Goal: Task Accomplishment & Management: Use online tool/utility

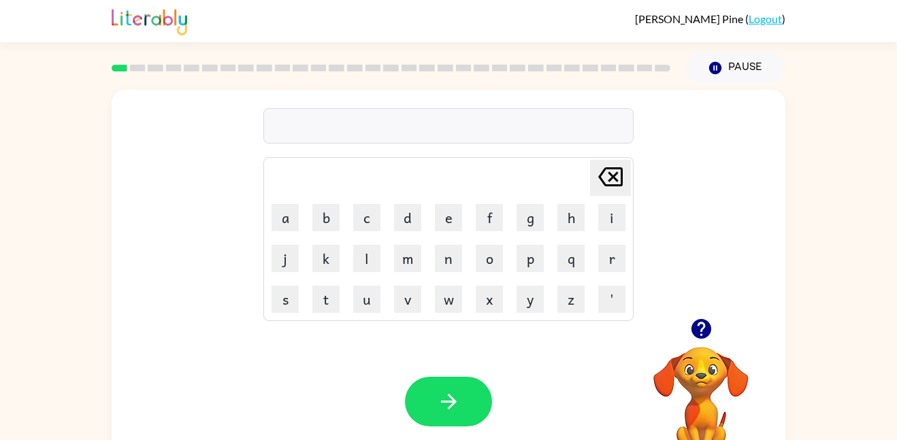
click at [701, 327] on icon "button" at bounding box center [701, 329] width 20 height 20
click at [324, 219] on button "b" at bounding box center [325, 217] width 27 height 27
click at [490, 252] on button "o" at bounding box center [489, 258] width 27 height 27
click at [614, 253] on button "r" at bounding box center [611, 258] width 27 height 27
click at [403, 221] on button "d" at bounding box center [407, 217] width 27 height 27
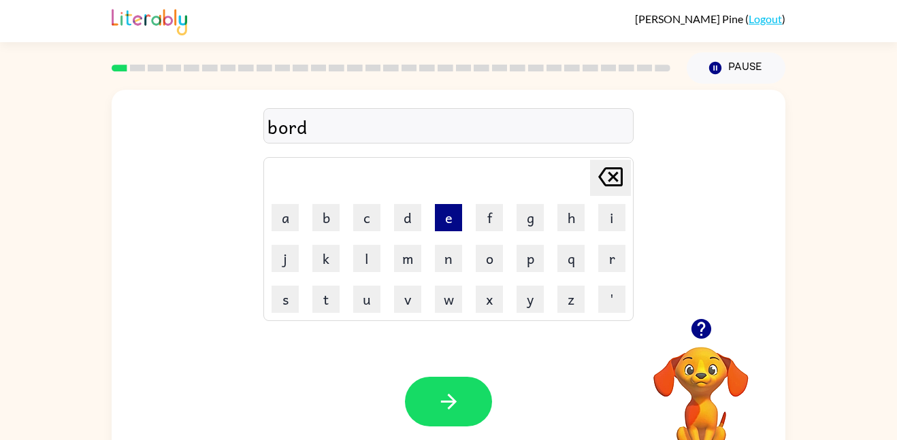
click at [444, 215] on button "e" at bounding box center [448, 217] width 27 height 27
click at [615, 264] on button "r" at bounding box center [611, 258] width 27 height 27
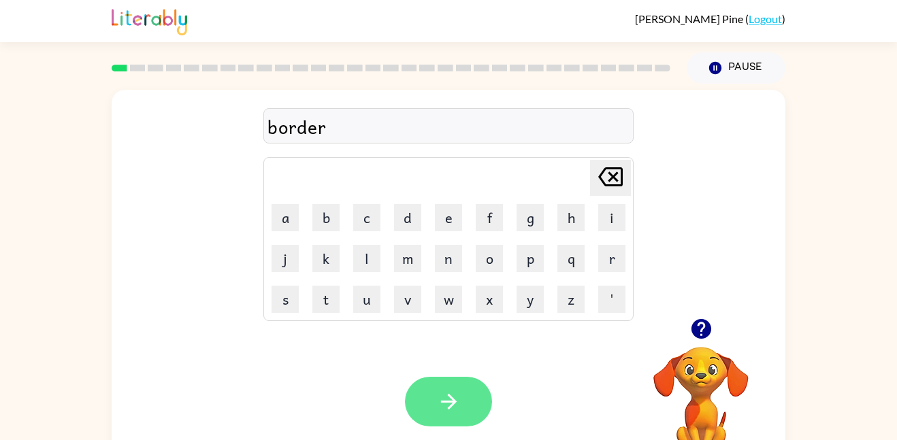
click at [460, 406] on button "button" at bounding box center [448, 402] width 87 height 50
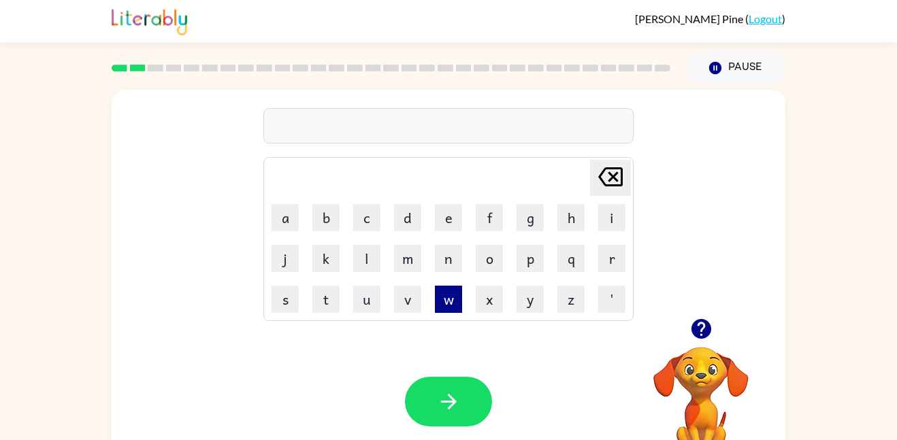
click at [451, 306] on button "w" at bounding box center [448, 299] width 27 height 27
click at [606, 260] on button "r" at bounding box center [611, 258] width 27 height 27
click at [694, 334] on icon "button" at bounding box center [701, 329] width 20 height 20
click at [485, 262] on button "o" at bounding box center [489, 258] width 27 height 27
click at [360, 297] on button "u" at bounding box center [366, 299] width 27 height 27
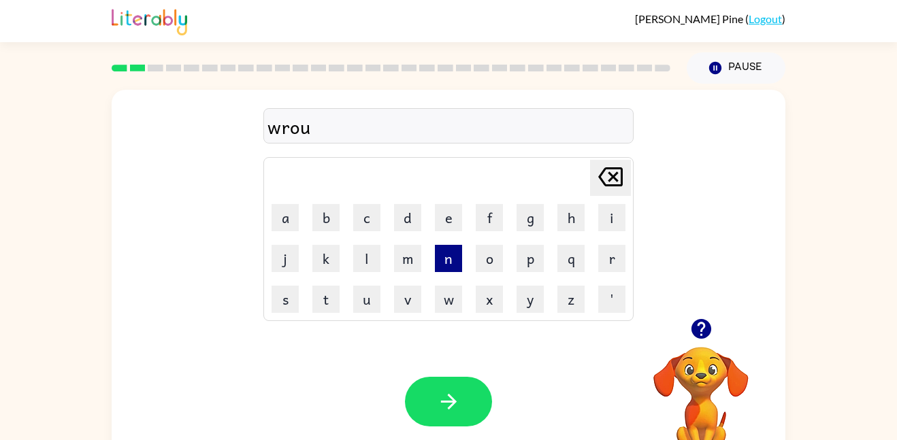
click at [442, 256] on button "n" at bounding box center [448, 258] width 27 height 27
click at [401, 220] on button "d" at bounding box center [407, 217] width 27 height 27
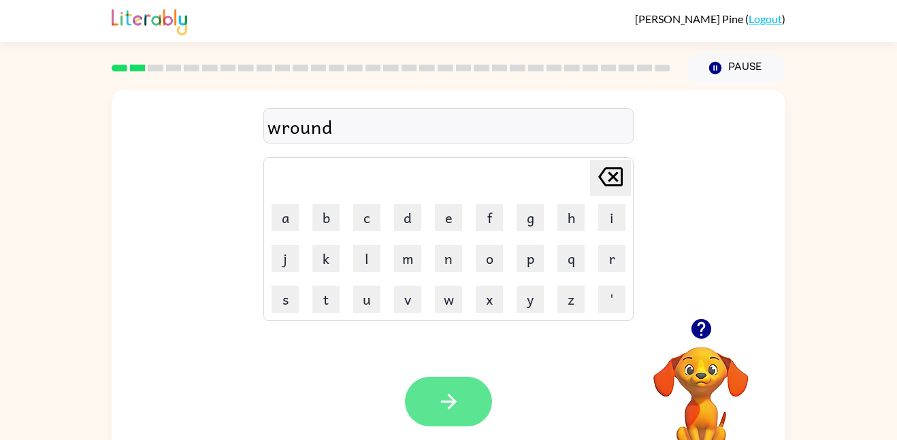
click at [453, 404] on icon "button" at bounding box center [448, 402] width 16 height 16
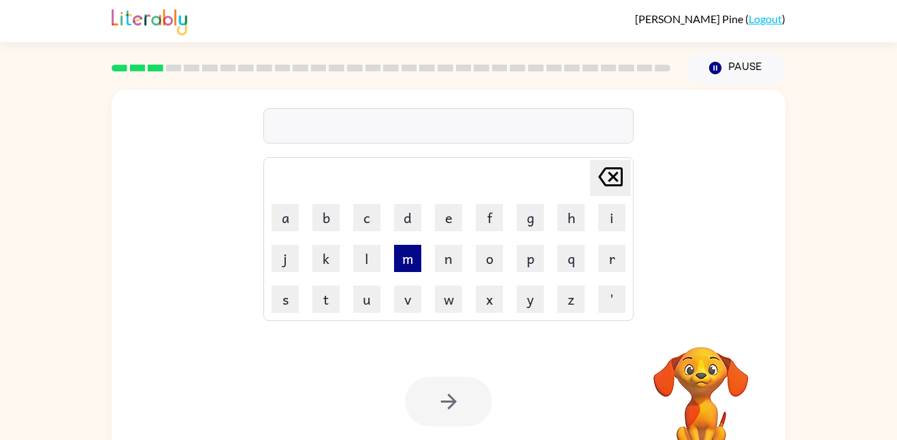
click at [410, 264] on button "m" at bounding box center [407, 258] width 27 height 27
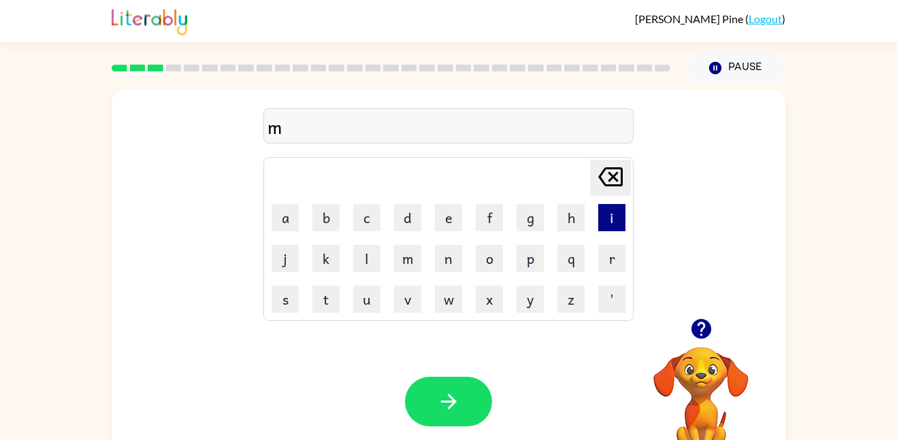
click at [616, 216] on button "i" at bounding box center [611, 217] width 27 height 27
click at [290, 299] on button "s" at bounding box center [285, 299] width 27 height 27
click at [576, 216] on button "h" at bounding box center [570, 217] width 27 height 27
click at [706, 332] on icon "button" at bounding box center [701, 329] width 20 height 20
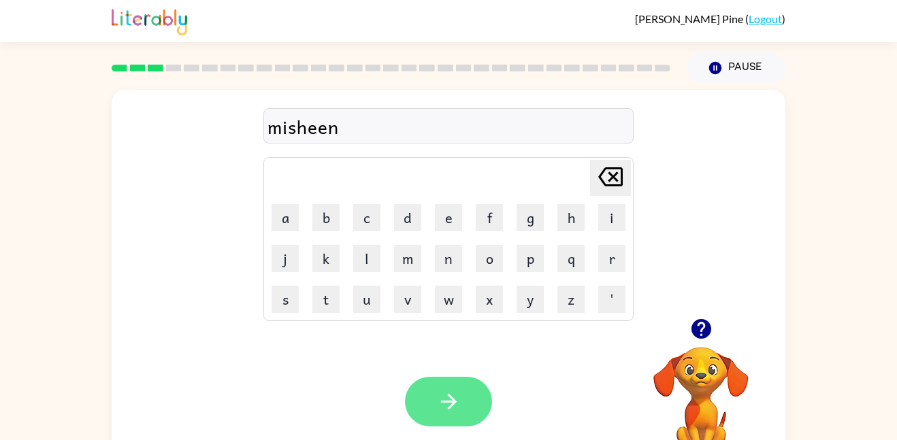
click at [440, 390] on icon "button" at bounding box center [449, 402] width 24 height 24
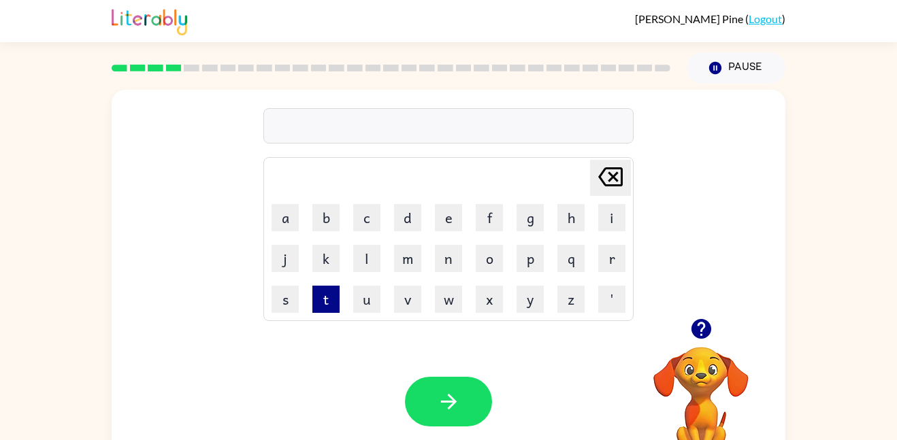
click at [328, 297] on button "t" at bounding box center [325, 299] width 27 height 27
click at [600, 261] on button "r" at bounding box center [611, 258] width 27 height 27
click at [276, 216] on button "a" at bounding box center [285, 217] width 27 height 27
click at [604, 214] on button "i" at bounding box center [611, 217] width 27 height 27
click at [448, 255] on button "n" at bounding box center [448, 258] width 27 height 27
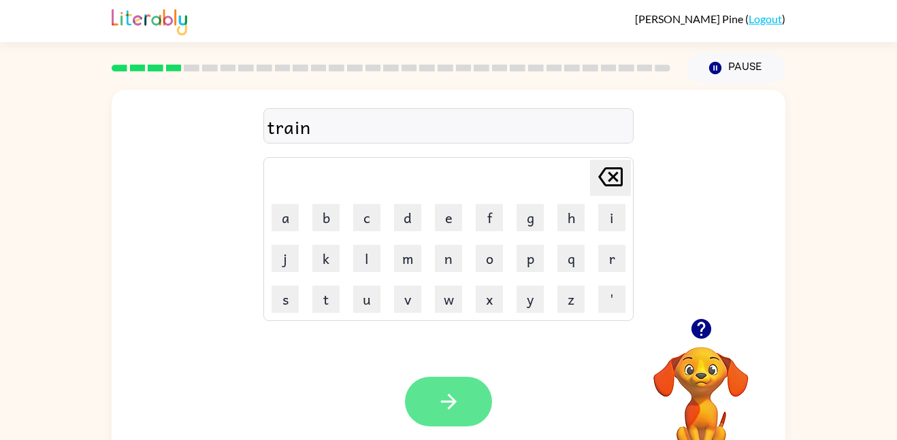
click at [433, 389] on button "button" at bounding box center [448, 402] width 87 height 50
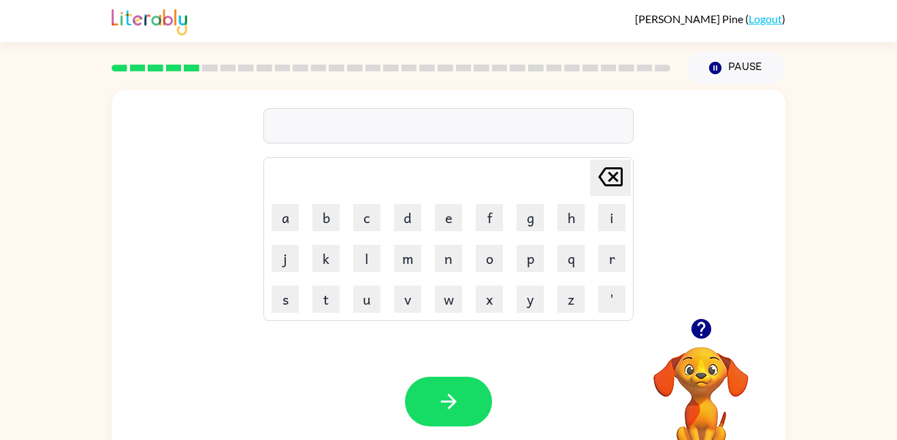
click at [698, 321] on icon "button" at bounding box center [701, 329] width 20 height 20
click at [402, 227] on button "d" at bounding box center [407, 217] width 27 height 27
click at [440, 227] on button "e" at bounding box center [448, 217] width 27 height 27
click at [477, 218] on button "f" at bounding box center [489, 217] width 27 height 27
click at [453, 219] on button "e" at bounding box center [448, 217] width 27 height 27
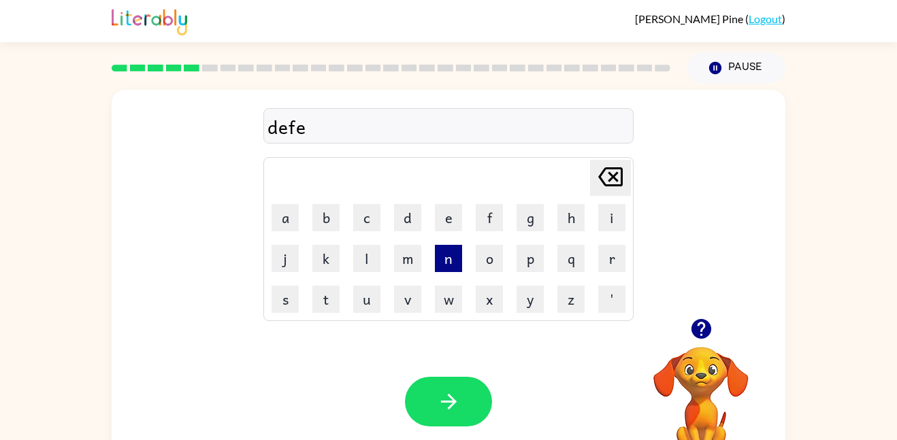
click at [455, 259] on button "n" at bounding box center [448, 258] width 27 height 27
click at [701, 321] on icon "button" at bounding box center [701, 329] width 20 height 20
click at [282, 296] on button "s" at bounding box center [285, 299] width 27 height 27
click at [615, 216] on button "i" at bounding box center [611, 217] width 27 height 27
click at [411, 299] on button "v" at bounding box center [407, 299] width 27 height 27
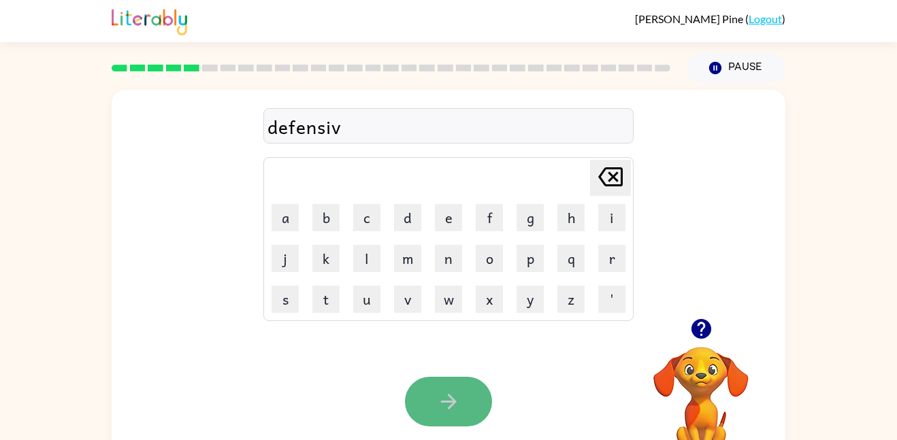
click at [453, 387] on button "button" at bounding box center [448, 402] width 87 height 50
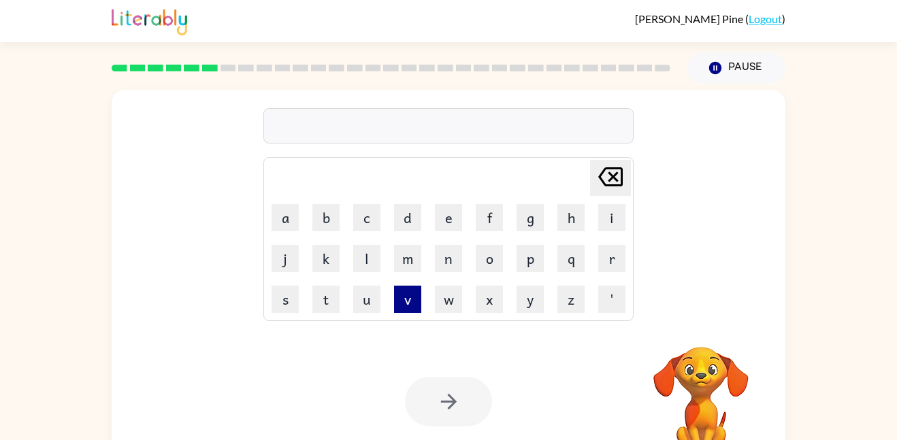
click at [410, 299] on button "v" at bounding box center [407, 299] width 27 height 27
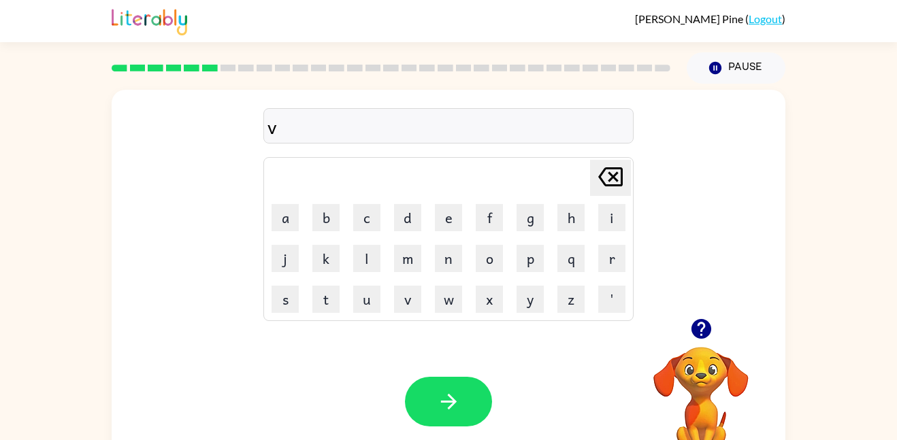
click at [704, 331] on icon "button" at bounding box center [701, 329] width 20 height 20
click at [285, 218] on button "a" at bounding box center [285, 217] width 27 height 27
click at [532, 303] on button "y" at bounding box center [530, 299] width 27 height 27
click at [355, 206] on button "c" at bounding box center [366, 217] width 27 height 27
click at [705, 332] on icon "button" at bounding box center [701, 329] width 20 height 20
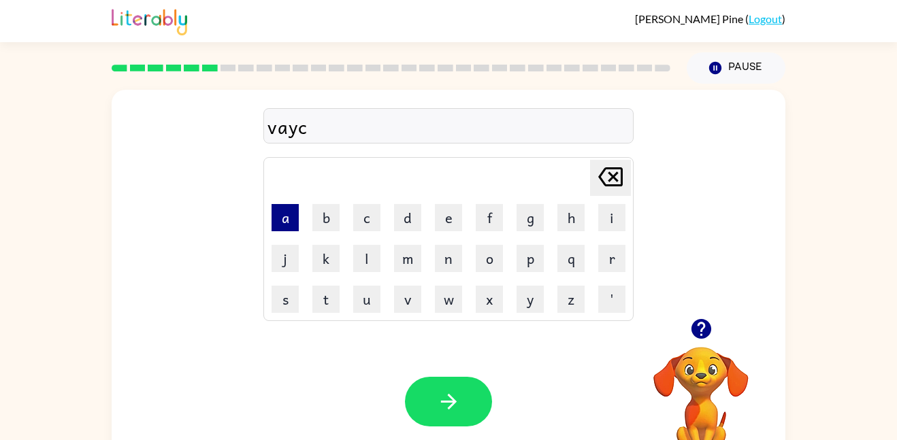
click at [278, 209] on button "a" at bounding box center [285, 217] width 27 height 27
click at [285, 298] on button "s" at bounding box center [285, 299] width 27 height 27
click at [566, 213] on button "h" at bounding box center [570, 217] width 27 height 27
click at [696, 328] on icon "button" at bounding box center [701, 329] width 20 height 20
click at [444, 213] on button "e" at bounding box center [448, 217] width 27 height 27
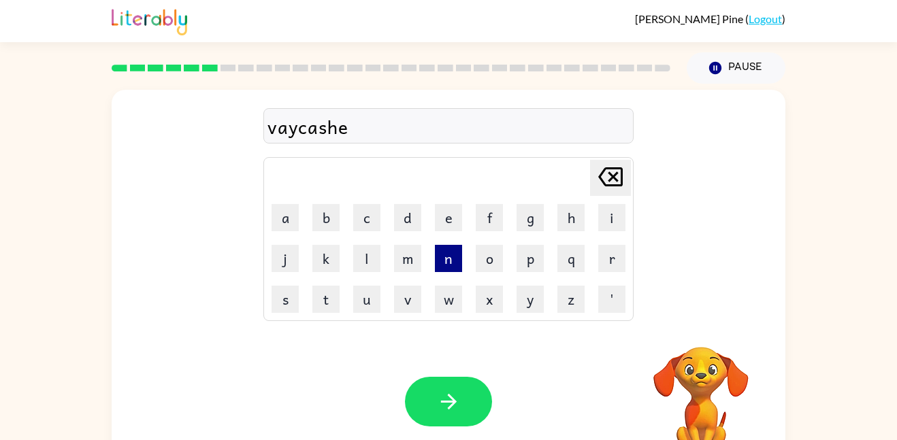
click at [440, 263] on button "n" at bounding box center [448, 258] width 27 height 27
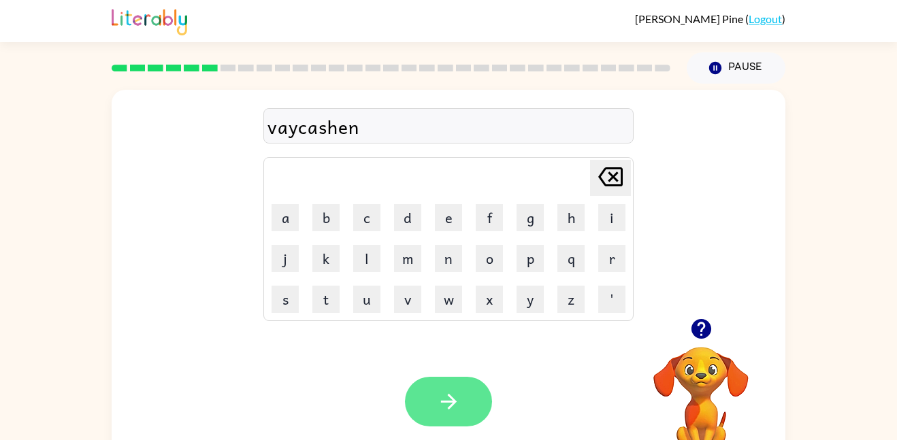
click at [469, 403] on button "button" at bounding box center [448, 402] width 87 height 50
click at [449, 400] on div at bounding box center [448, 402] width 87 height 50
click at [700, 321] on icon "button" at bounding box center [701, 329] width 20 height 20
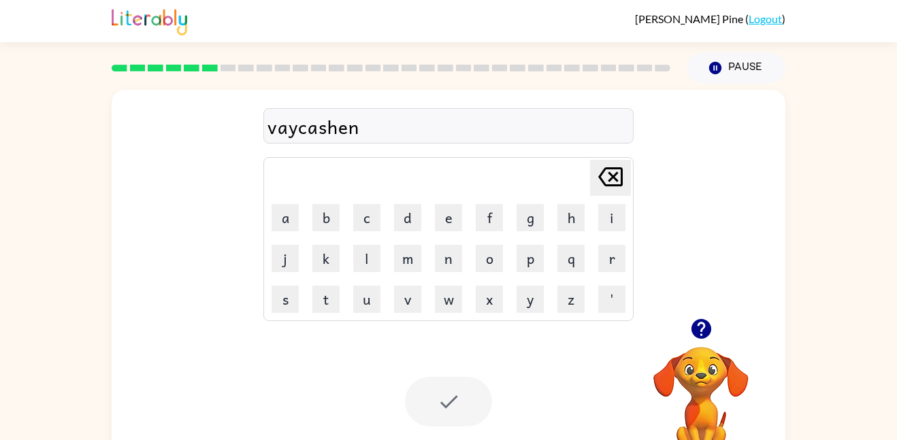
click at [447, 402] on div at bounding box center [448, 402] width 87 height 50
click at [456, 391] on div at bounding box center [448, 402] width 87 height 50
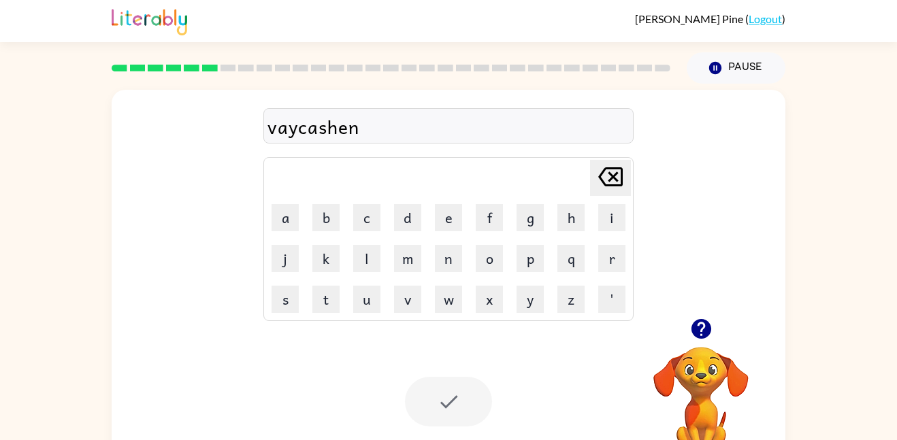
click at [456, 391] on div at bounding box center [448, 402] width 87 height 50
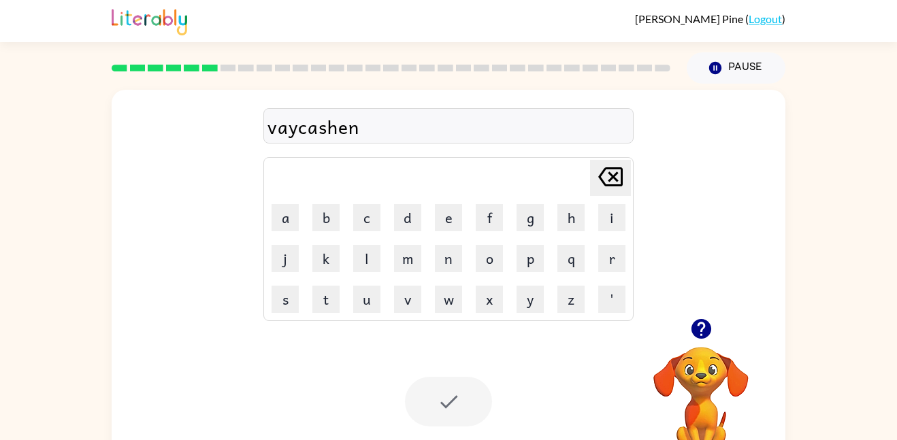
click at [456, 391] on div at bounding box center [448, 402] width 87 height 50
click at [685, 417] on video "Your browser must support playing .mp4 files to use Literably. Please try using…" at bounding box center [701, 394] width 136 height 136
click at [698, 319] on icon "button" at bounding box center [701, 329] width 24 height 24
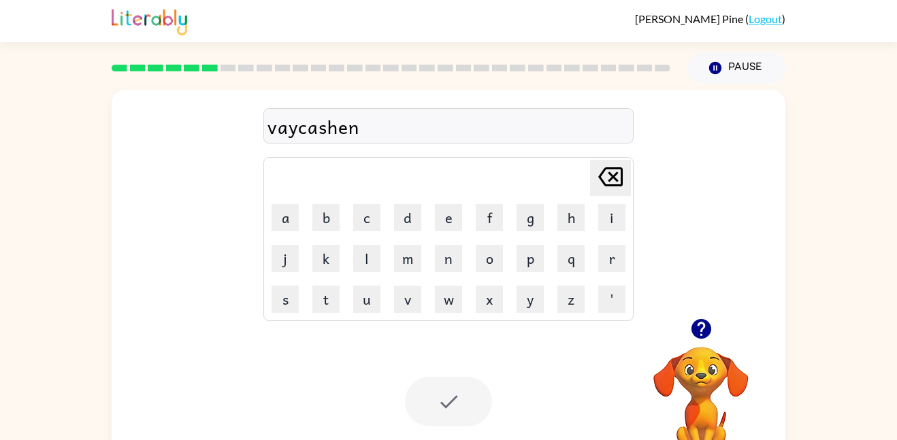
click at [396, 128] on div "vaycashen" at bounding box center [448, 126] width 362 height 29
click at [363, 129] on div "vaycashen" at bounding box center [448, 126] width 362 height 29
click at [365, 123] on div "vaycashen" at bounding box center [448, 126] width 362 height 29
click at [601, 175] on icon at bounding box center [610, 176] width 25 height 19
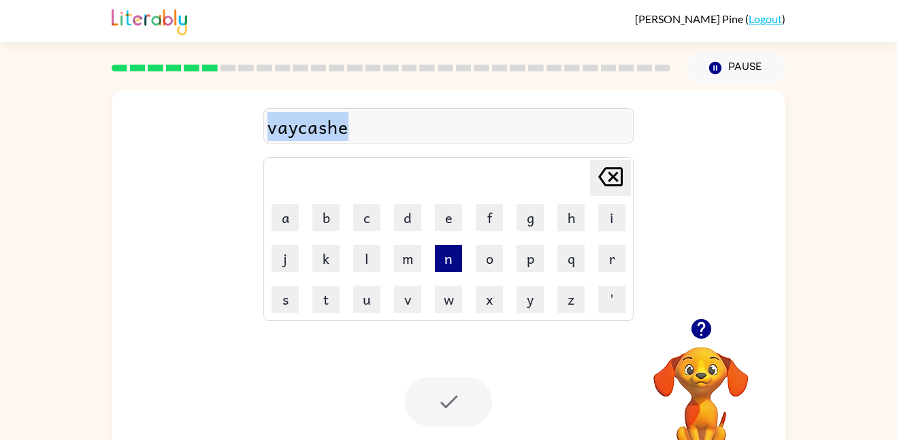
click at [444, 260] on button "n" at bounding box center [448, 258] width 27 height 27
click at [456, 405] on div at bounding box center [448, 402] width 87 height 50
click at [708, 137] on div "vaycashen Delete Delete last character input a b c d e f g h i j k l m n o p q …" at bounding box center [449, 204] width 674 height 229
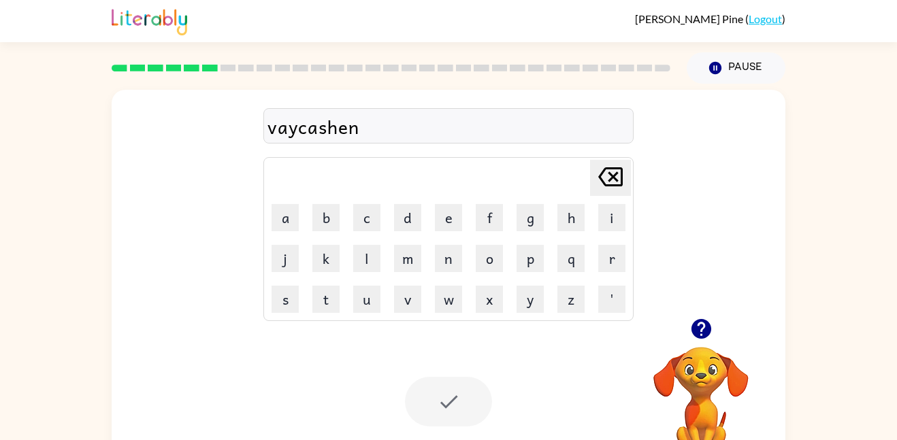
click at [451, 400] on div at bounding box center [448, 402] width 87 height 50
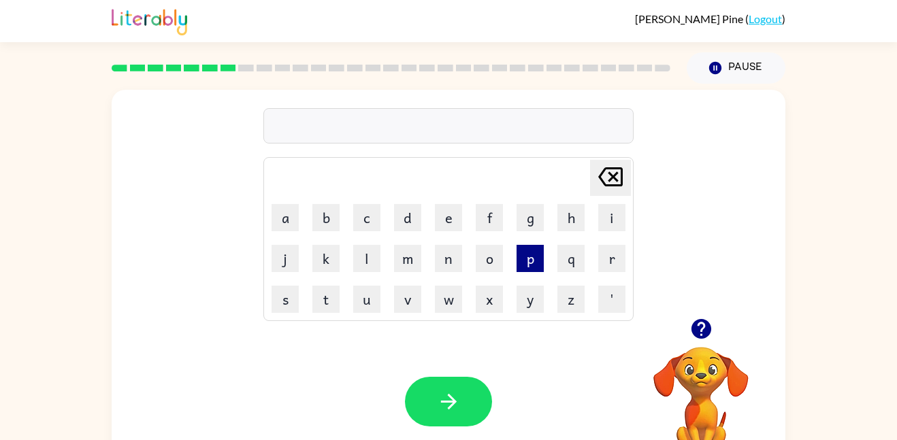
click at [527, 256] on button "p" at bounding box center [530, 258] width 27 height 27
click at [357, 293] on button "u" at bounding box center [366, 299] width 27 height 27
click at [317, 299] on button "t" at bounding box center [325, 299] width 27 height 27
type button "t"
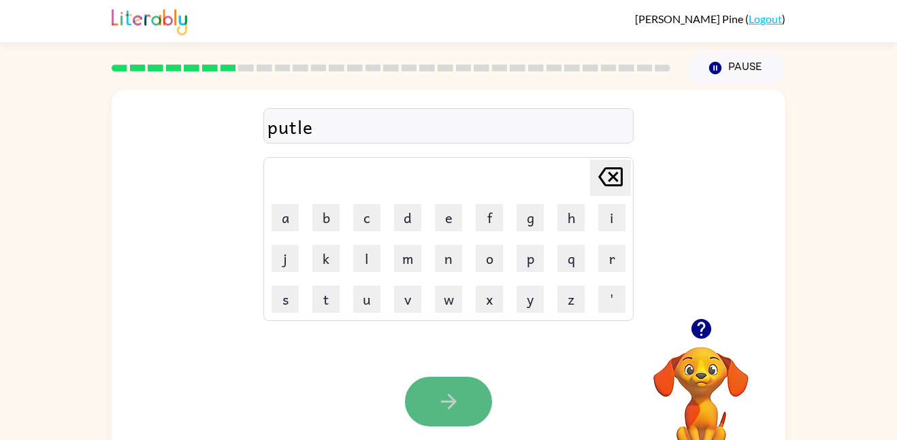
click at [444, 399] on icon "button" at bounding box center [449, 402] width 24 height 24
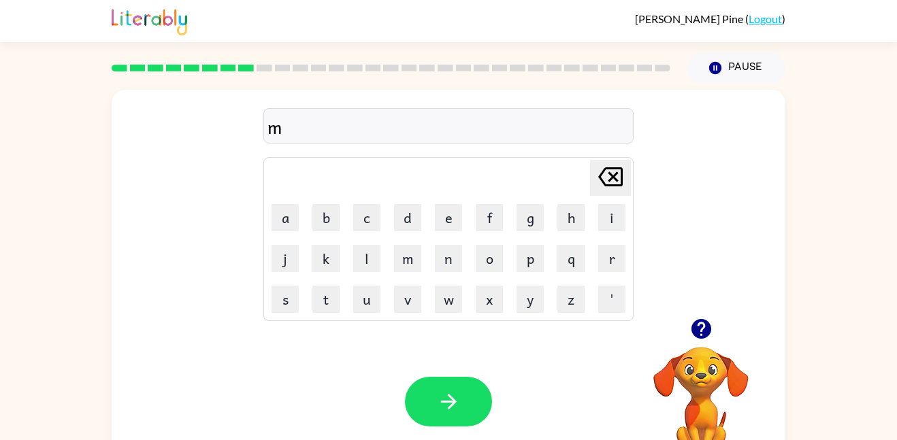
click at [698, 331] on icon "button" at bounding box center [701, 329] width 20 height 20
click at [445, 218] on button "e" at bounding box center [448, 217] width 27 height 27
click at [612, 259] on button "r" at bounding box center [611, 258] width 27 height 27
click at [613, 221] on button "i" at bounding box center [611, 217] width 27 height 27
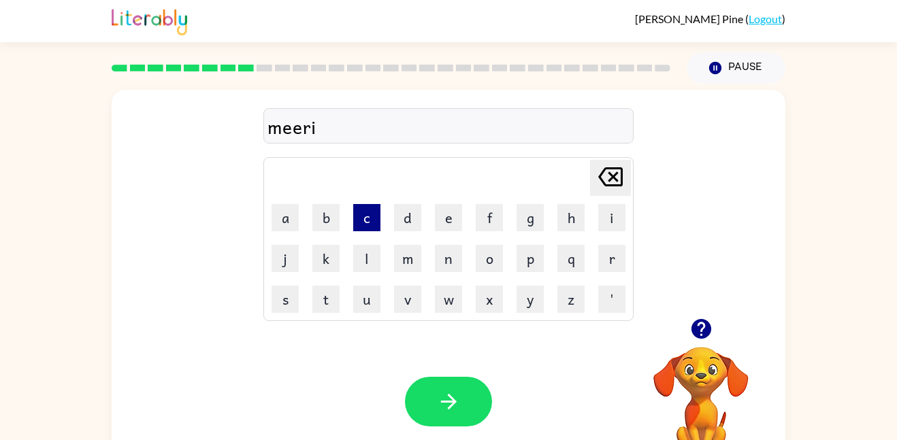
click at [370, 227] on button "c" at bounding box center [366, 217] width 27 height 27
click at [358, 263] on button "l" at bounding box center [366, 258] width 27 height 27
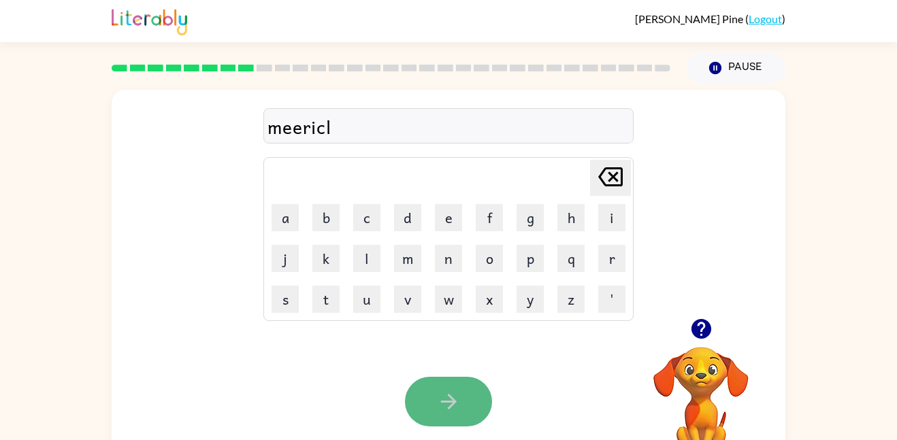
click at [452, 411] on icon "button" at bounding box center [449, 402] width 24 height 24
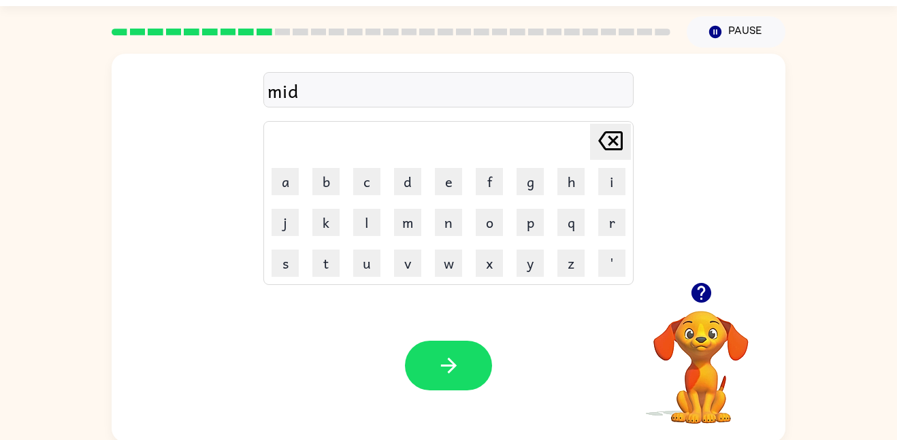
scroll to position [38, 0]
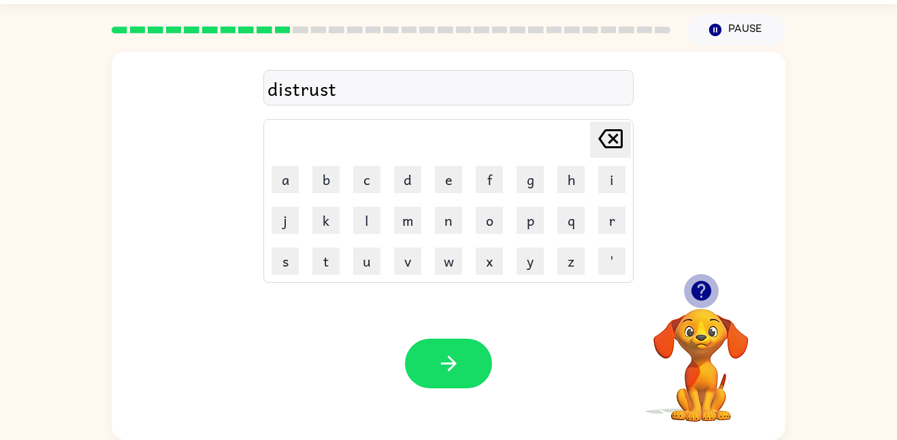
click at [698, 286] on icon "button" at bounding box center [701, 291] width 24 height 24
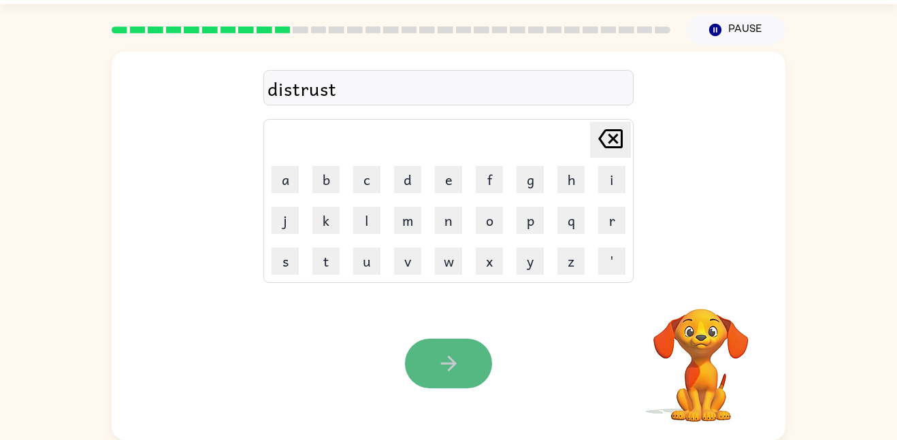
click at [463, 360] on button "button" at bounding box center [448, 364] width 87 height 50
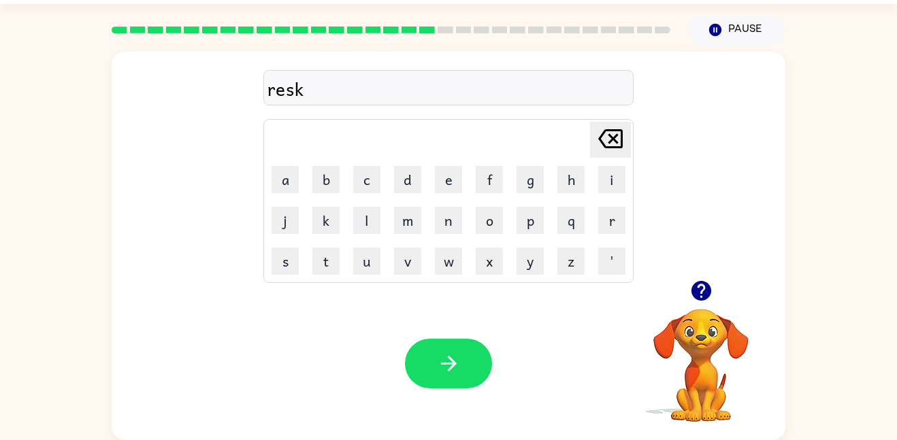
click at [704, 291] on icon "button" at bounding box center [701, 291] width 20 height 20
click at [694, 295] on icon "button" at bounding box center [701, 291] width 20 height 20
click at [698, 279] on icon "button" at bounding box center [701, 291] width 24 height 24
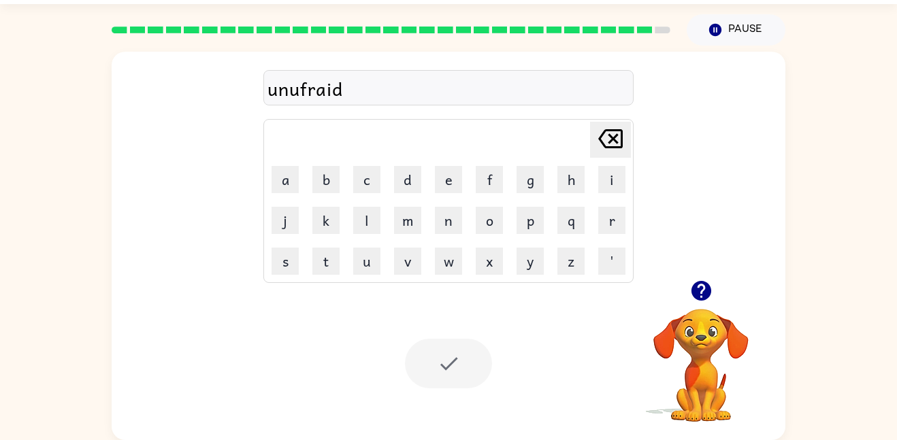
scroll to position [14, 0]
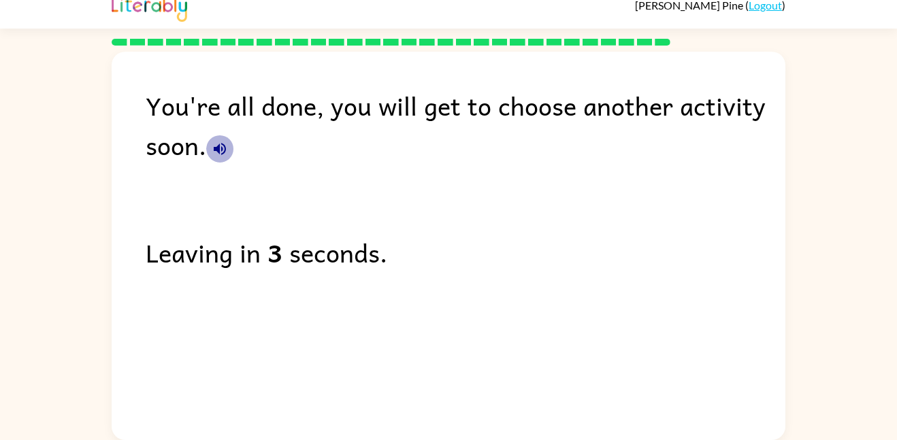
click at [223, 144] on icon "button" at bounding box center [220, 149] width 12 height 12
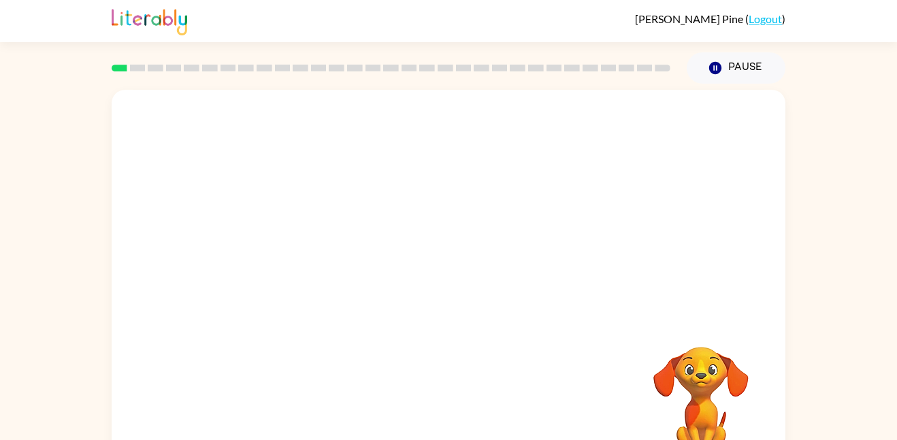
scroll to position [38, 0]
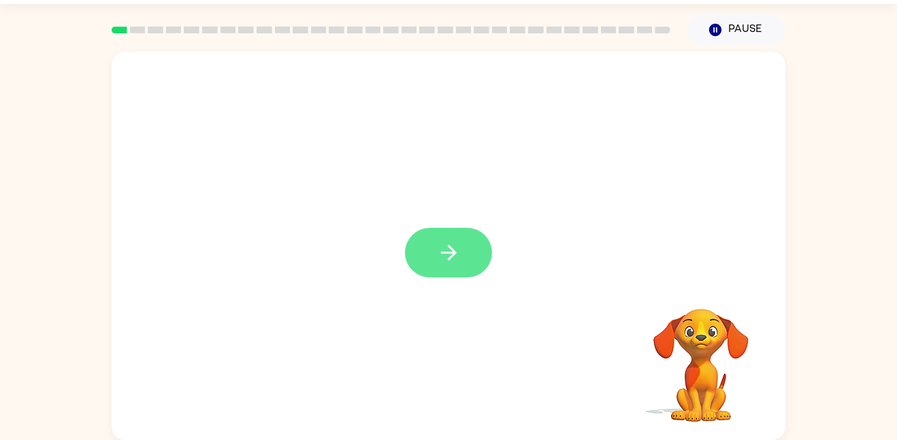
click at [420, 264] on button "button" at bounding box center [448, 253] width 87 height 50
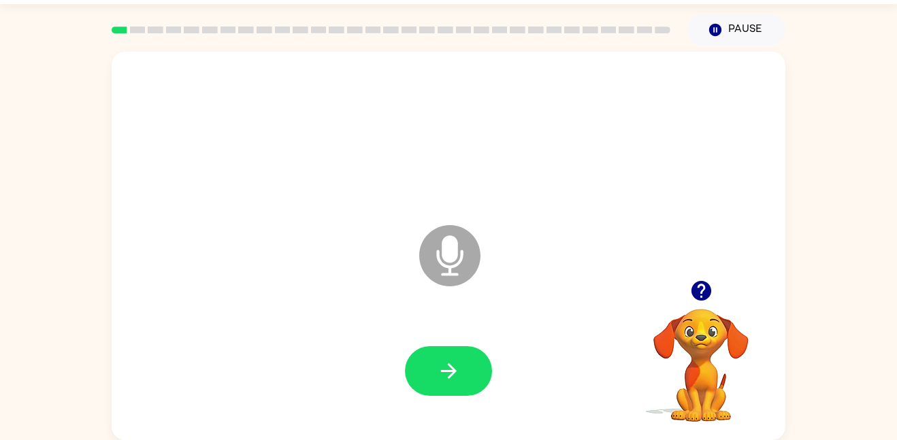
click at [434, 248] on icon at bounding box center [449, 255] width 61 height 61
click at [453, 374] on icon "button" at bounding box center [449, 371] width 24 height 24
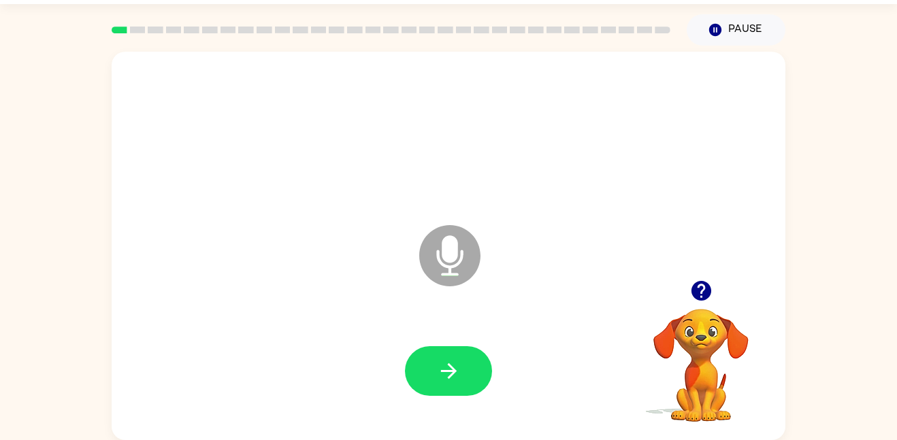
click at [453, 374] on icon "button" at bounding box center [449, 371] width 24 height 24
click at [453, 374] on icon "button" at bounding box center [448, 371] width 16 height 16
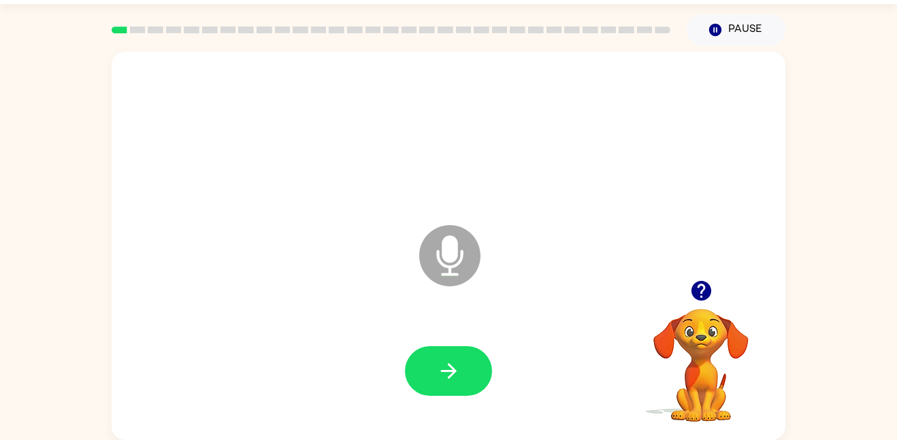
click at [453, 374] on icon "button" at bounding box center [448, 371] width 16 height 16
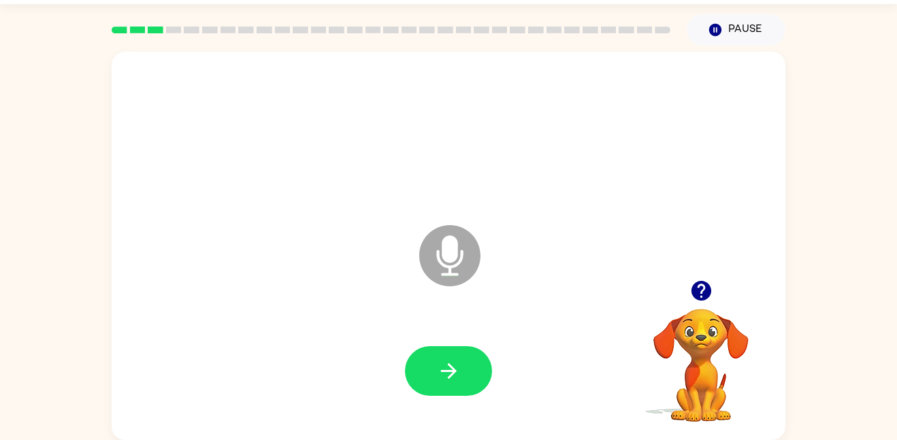
click at [697, 280] on icon "button" at bounding box center [701, 291] width 24 height 24
click at [430, 368] on button "button" at bounding box center [448, 371] width 87 height 50
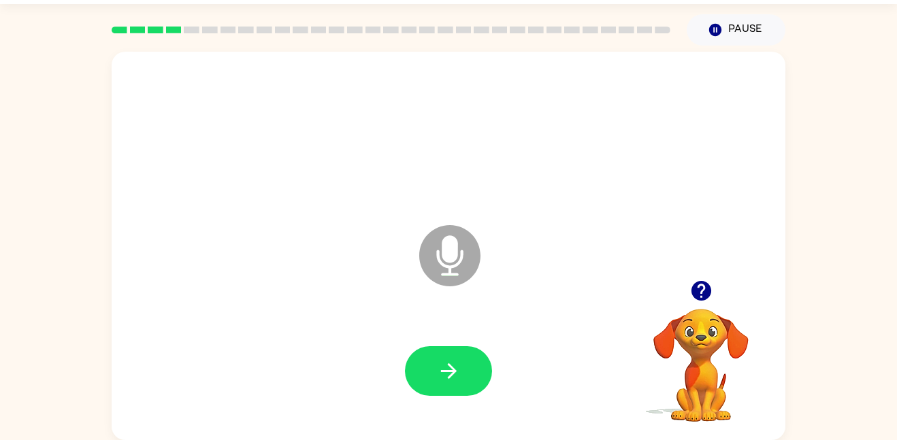
click at [430, 368] on button "button" at bounding box center [448, 371] width 87 height 50
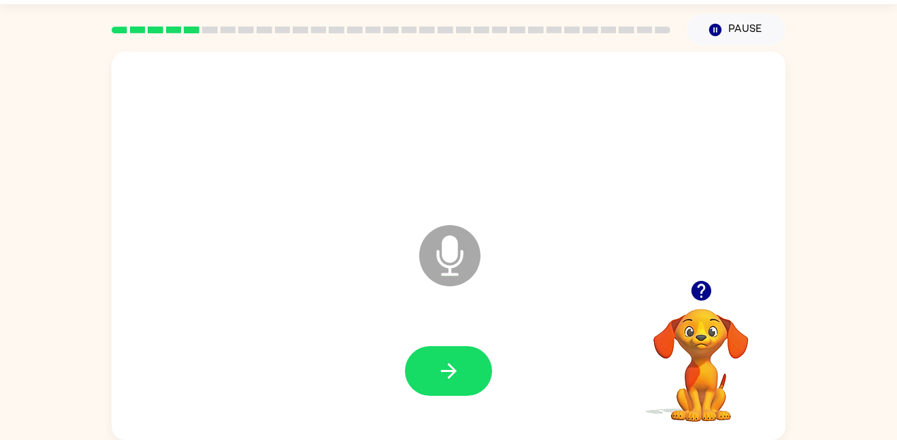
click at [708, 280] on icon "button" at bounding box center [701, 291] width 24 height 24
click at [412, 367] on button "button" at bounding box center [448, 371] width 87 height 50
click at [707, 282] on icon "button" at bounding box center [701, 291] width 24 height 24
click at [433, 378] on button "button" at bounding box center [448, 371] width 87 height 50
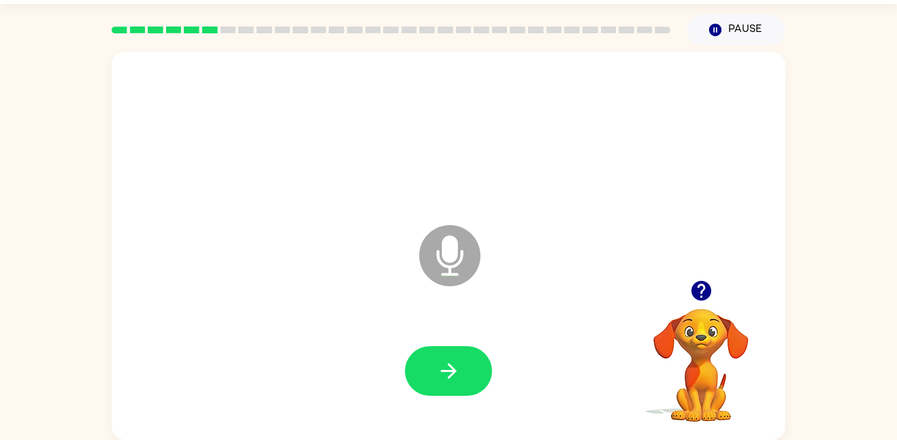
click at [433, 378] on button "button" at bounding box center [448, 371] width 87 height 50
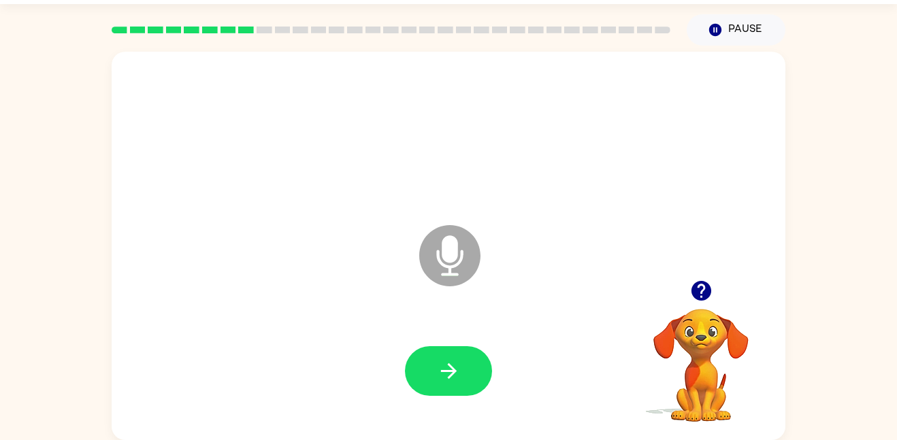
click at [433, 378] on button "button" at bounding box center [448, 371] width 87 height 50
click at [692, 297] on icon "button" at bounding box center [701, 291] width 24 height 24
click at [447, 368] on icon "button" at bounding box center [449, 371] width 24 height 24
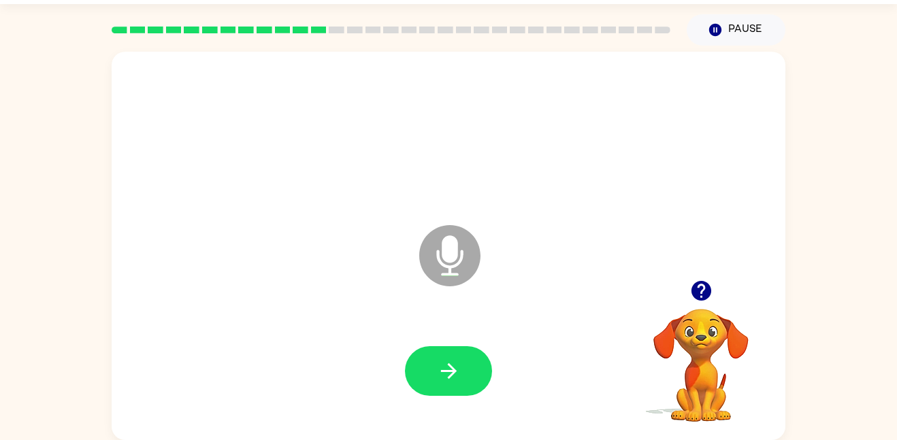
click at [447, 368] on icon "button" at bounding box center [449, 371] width 24 height 24
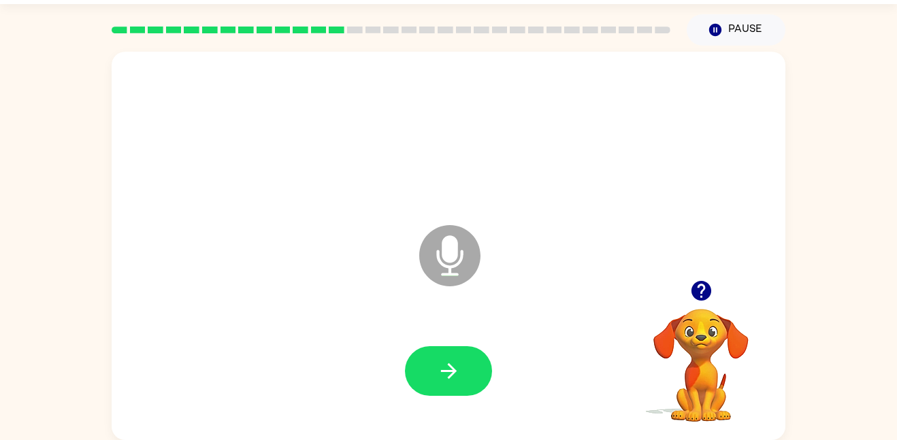
click at [447, 368] on icon "button" at bounding box center [449, 371] width 24 height 24
click at [700, 284] on icon "button" at bounding box center [701, 291] width 24 height 24
click at [451, 348] on button "button" at bounding box center [448, 371] width 87 height 50
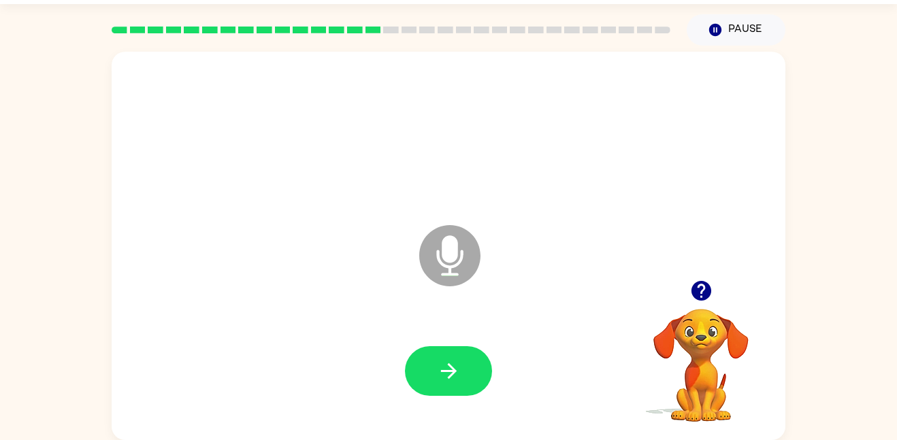
click at [451, 348] on button "button" at bounding box center [448, 371] width 87 height 50
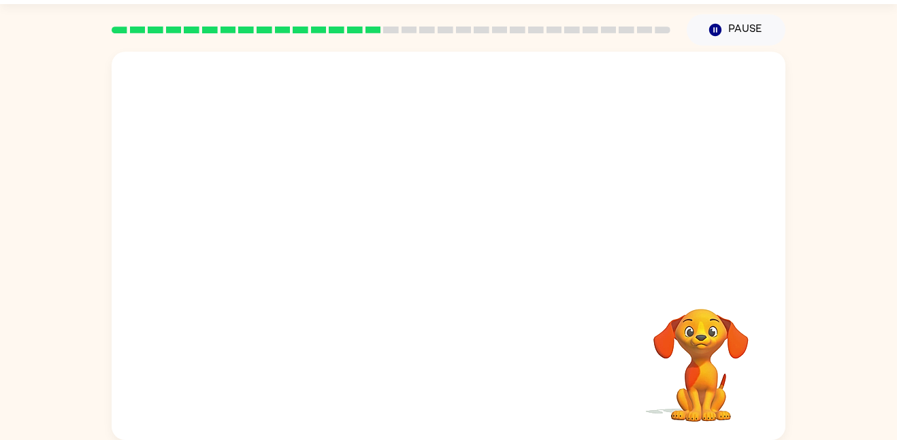
click at [451, 348] on div at bounding box center [448, 372] width 647 height 112
click at [651, 338] on video "Your browser must support playing .mp4 files to use Literably. Please try using…" at bounding box center [701, 356] width 136 height 136
click at [471, 279] on div at bounding box center [448, 253] width 647 height 112
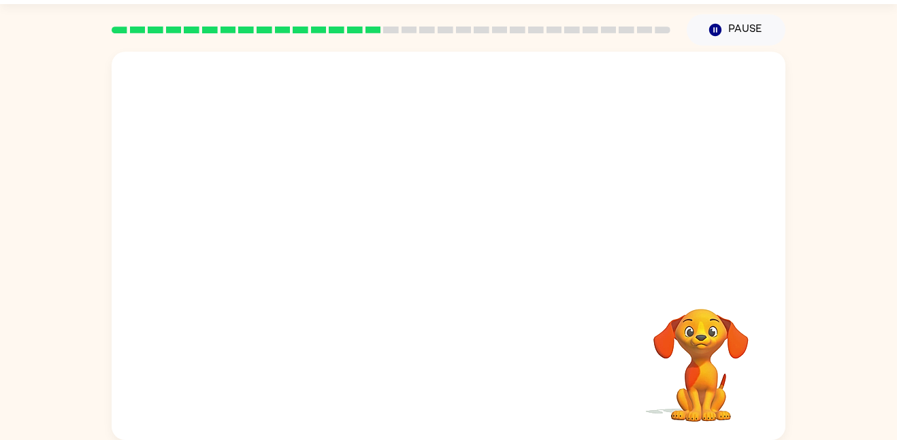
click at [471, 279] on div at bounding box center [448, 253] width 647 height 112
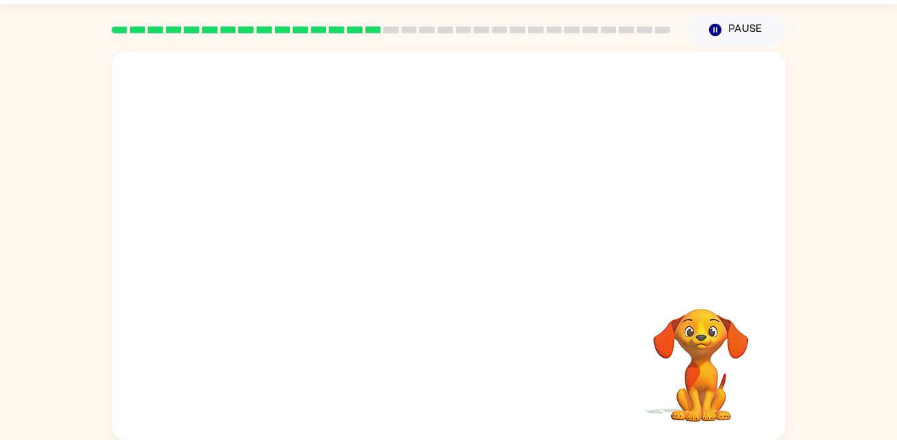
click at [471, 279] on div at bounding box center [448, 253] width 647 height 112
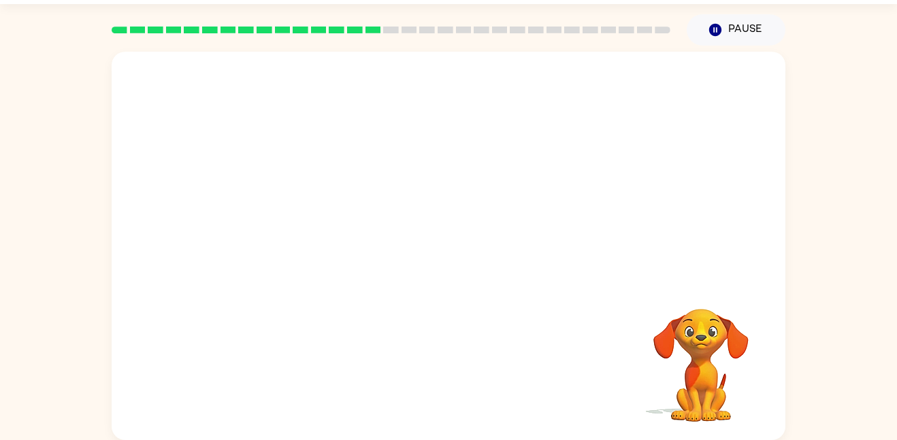
click at [471, 279] on div at bounding box center [448, 253] width 647 height 112
click at [717, 363] on video "Your browser must support playing .mp4 files to use Literably. Please try using…" at bounding box center [701, 356] width 136 height 136
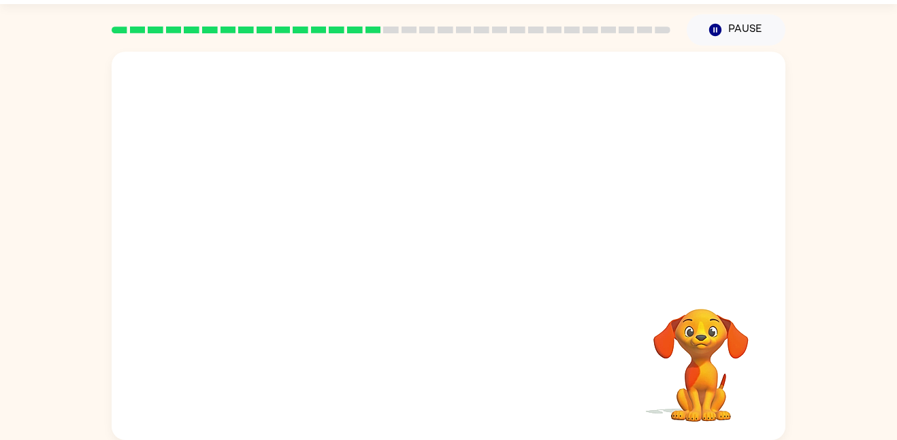
click at [717, 363] on video "Your browser must support playing .mp4 files to use Literably. Please try using…" at bounding box center [701, 356] width 136 height 136
click at [412, 224] on div at bounding box center [448, 253] width 647 height 112
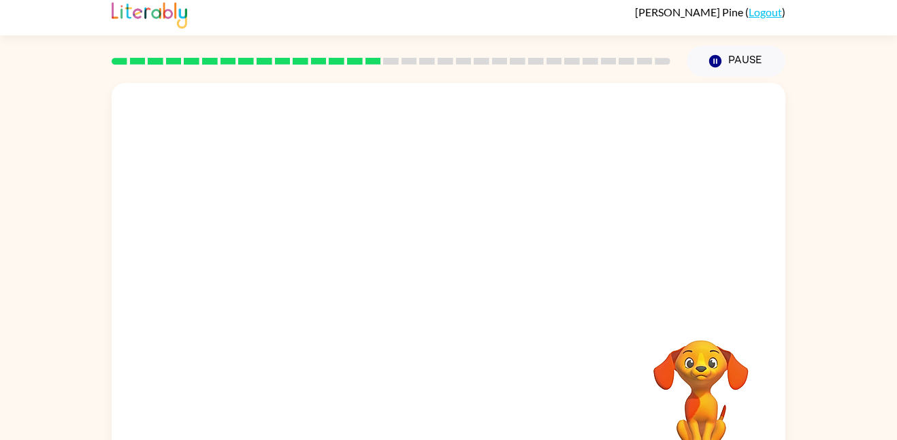
scroll to position [7, 0]
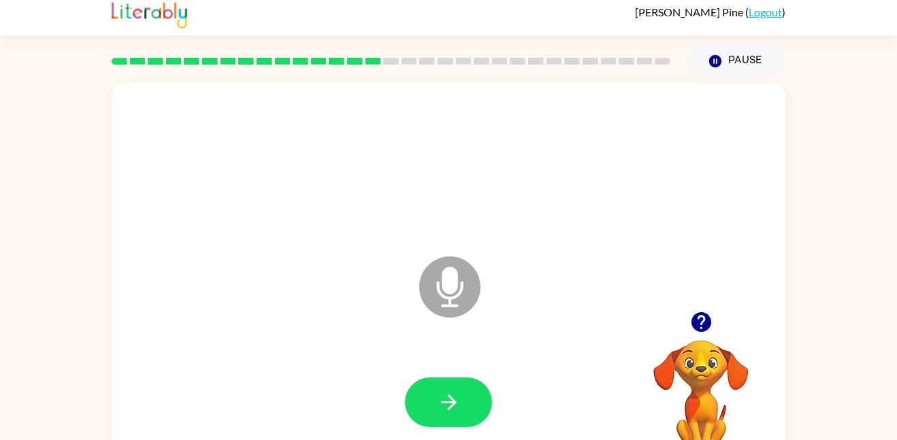
click at [448, 376] on div at bounding box center [448, 403] width 647 height 112
click at [455, 406] on icon "button" at bounding box center [449, 403] width 24 height 24
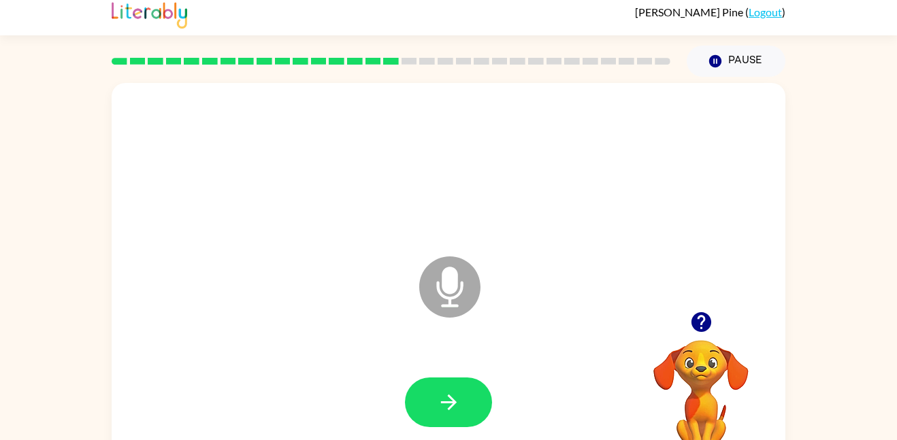
click at [455, 406] on icon "button" at bounding box center [449, 403] width 24 height 24
click at [701, 320] on icon "button" at bounding box center [701, 322] width 20 height 20
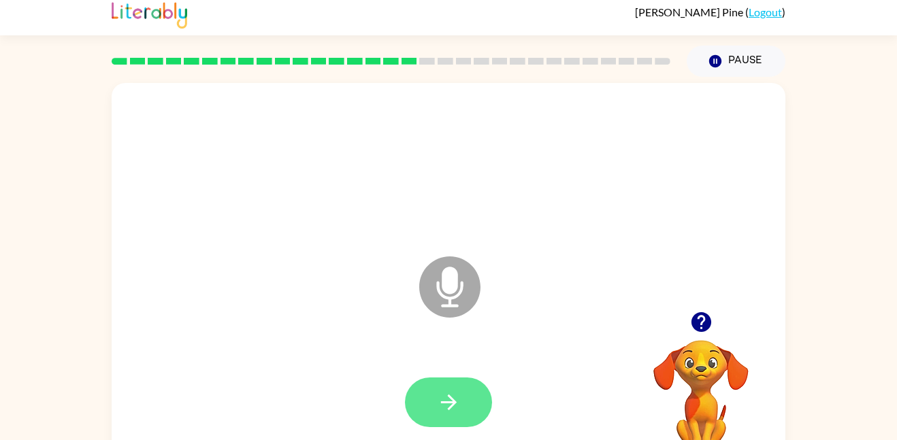
click at [451, 391] on icon "button" at bounding box center [449, 403] width 24 height 24
click at [423, 402] on button "button" at bounding box center [448, 403] width 87 height 50
click at [462, 414] on button "button" at bounding box center [448, 403] width 87 height 50
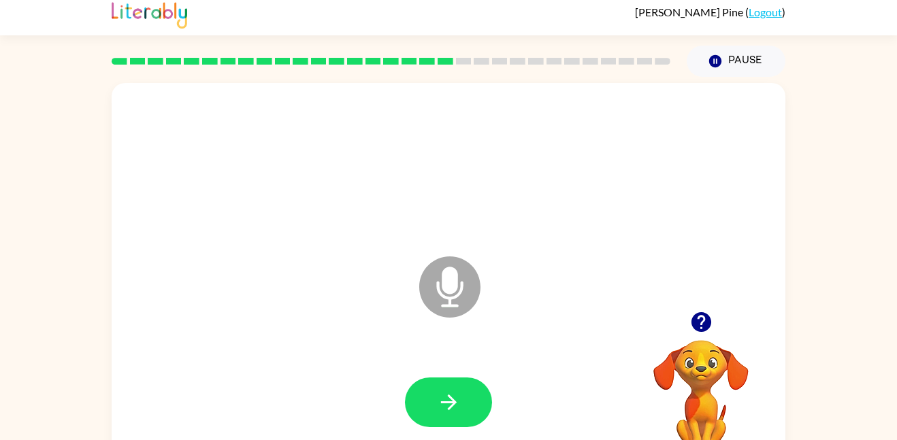
click at [462, 414] on button "button" at bounding box center [448, 403] width 87 height 50
click at [434, 378] on button "button" at bounding box center [448, 403] width 87 height 50
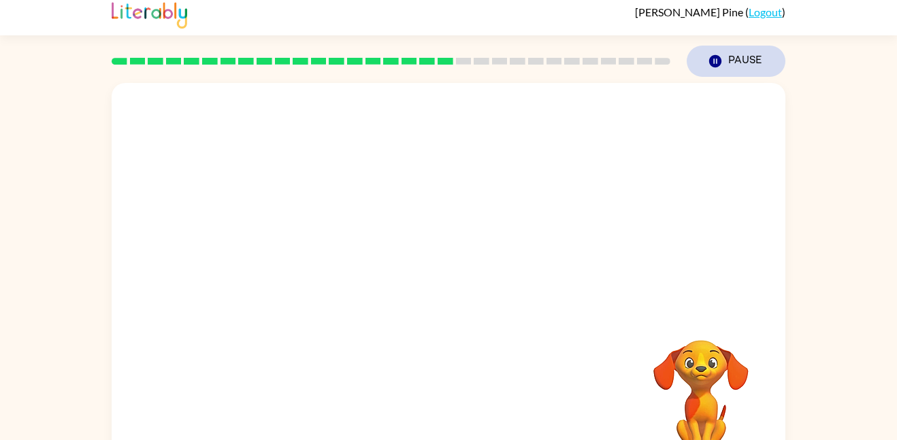
click at [719, 55] on icon "Pause" at bounding box center [715, 61] width 15 height 15
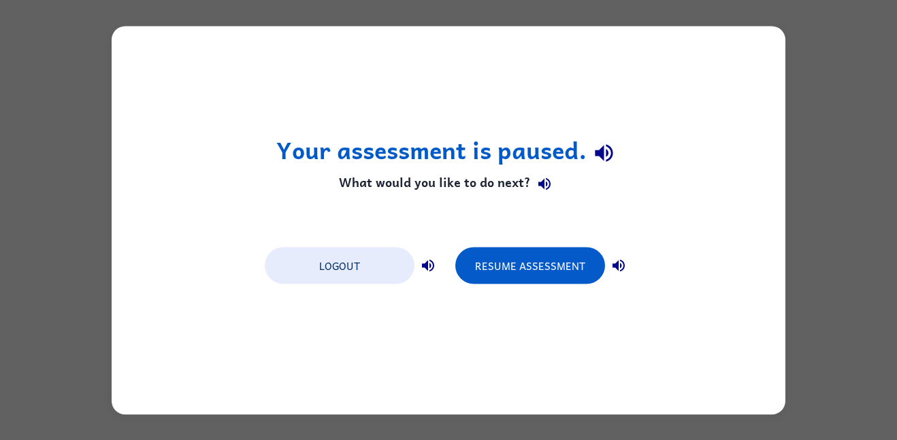
scroll to position [0, 0]
